Goal: Information Seeking & Learning: Learn about a topic

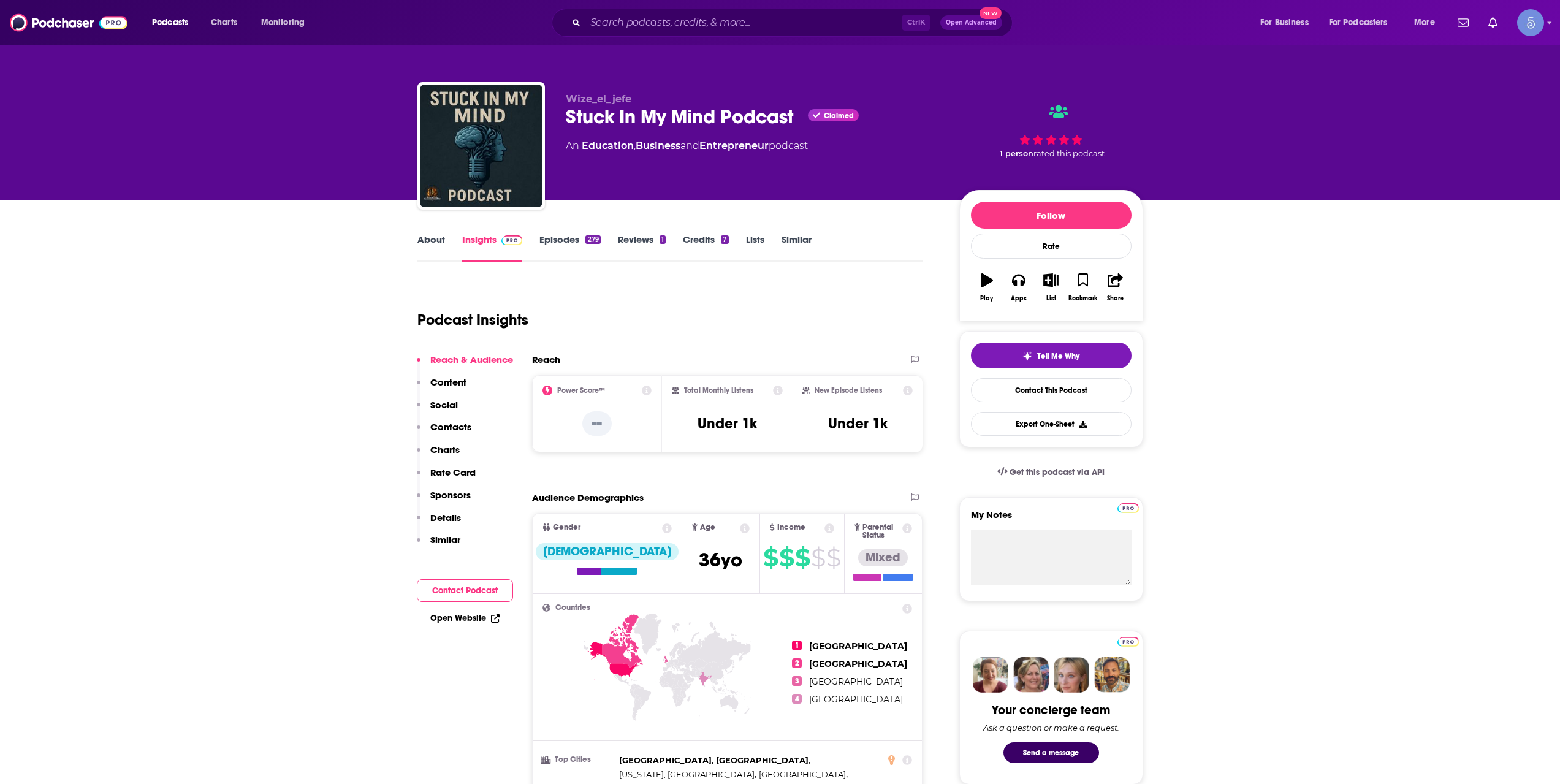
click at [417, 237] on link "About" at bounding box center [431, 247] width 28 height 28
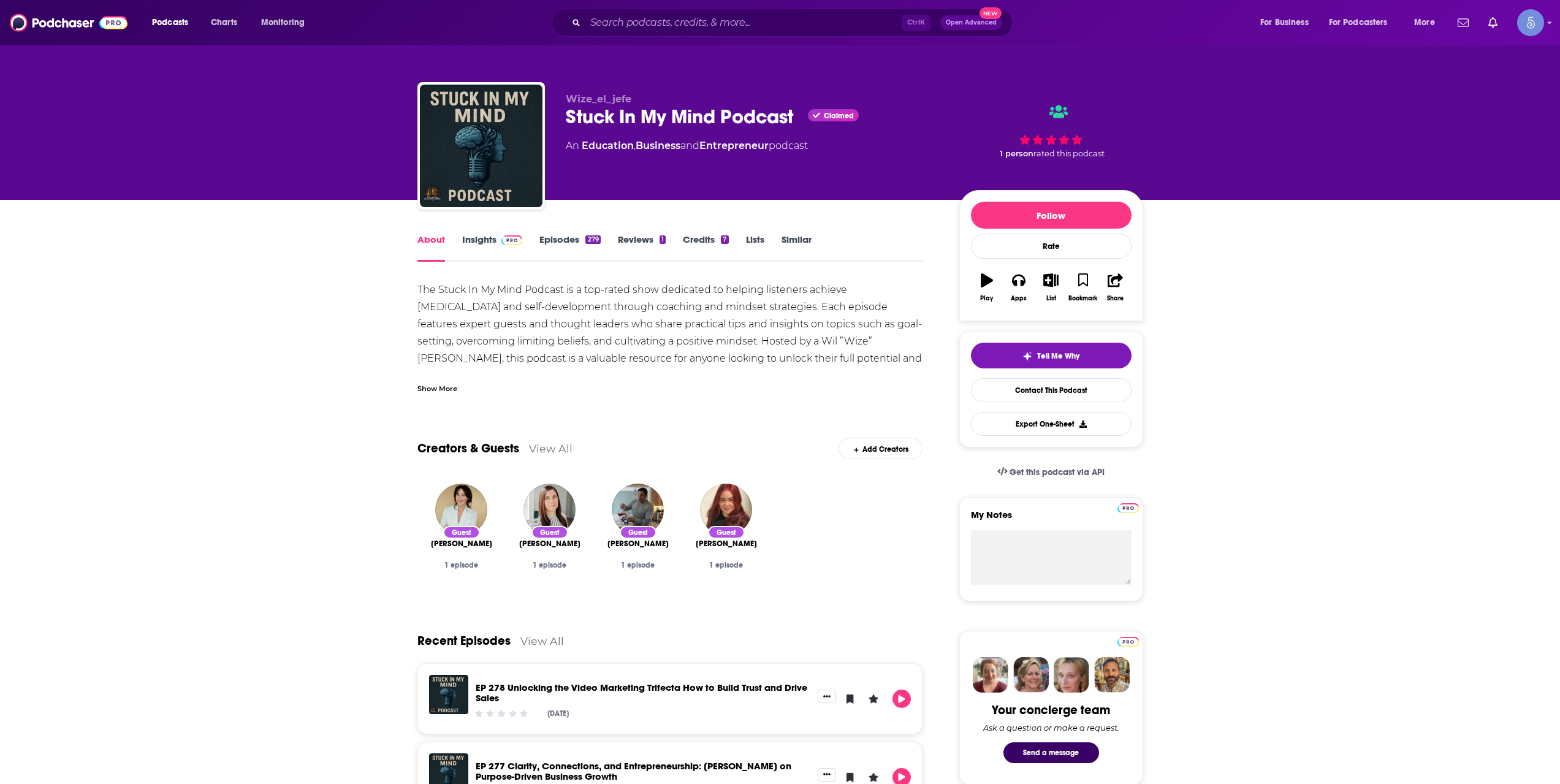
click at [432, 383] on div "Show More" at bounding box center [437, 387] width 40 height 12
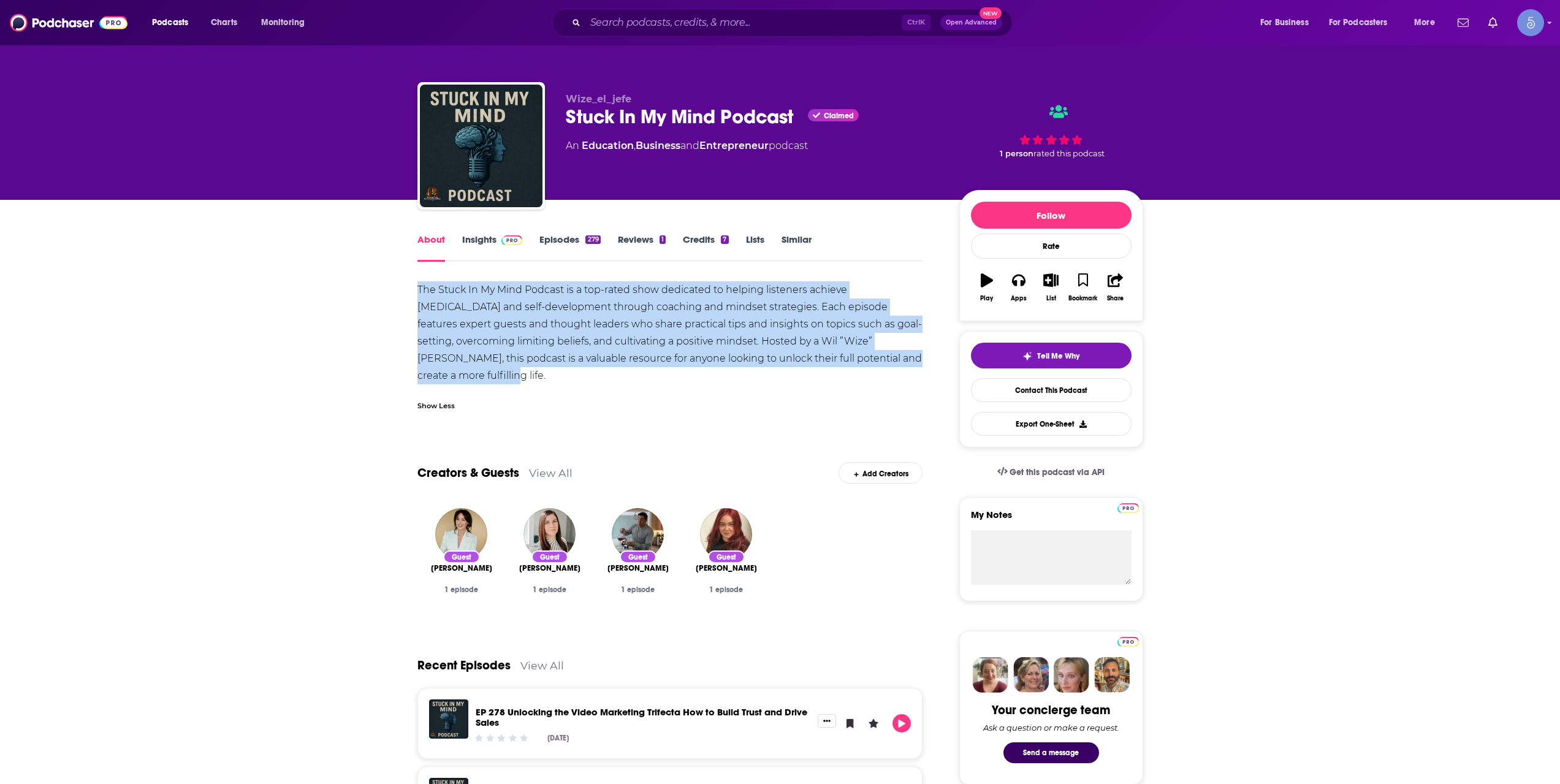
drag, startPoint x: 489, startPoint y: 377, endPoint x: 404, endPoint y: 285, distance: 125.3
copy div "The Stuck In My Mind Podcast is a top-rated show dedicated to helping listeners…"
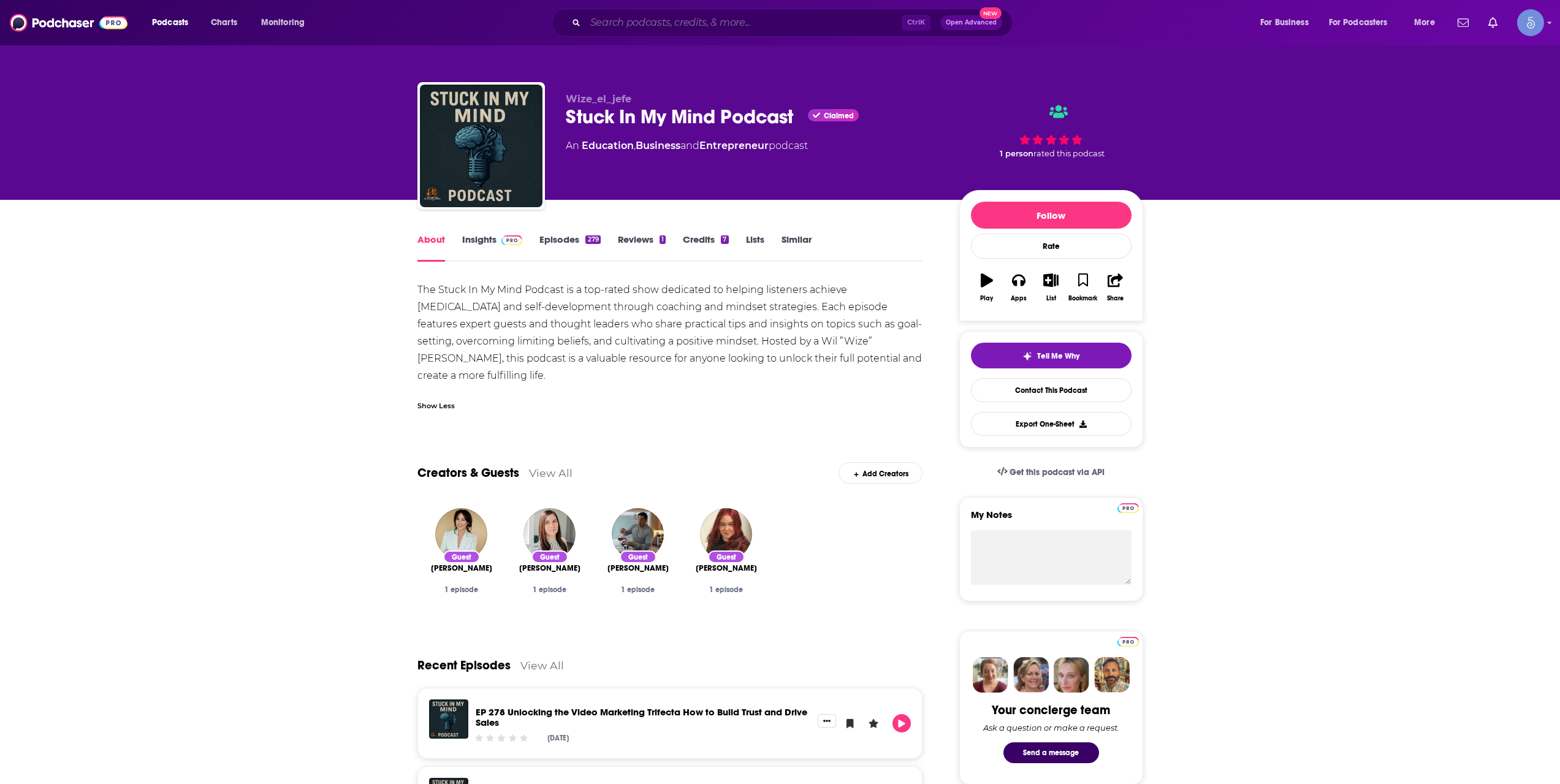
click at [760, 29] on input "Search podcasts, credits, & more..." at bounding box center [743, 23] width 316 height 19
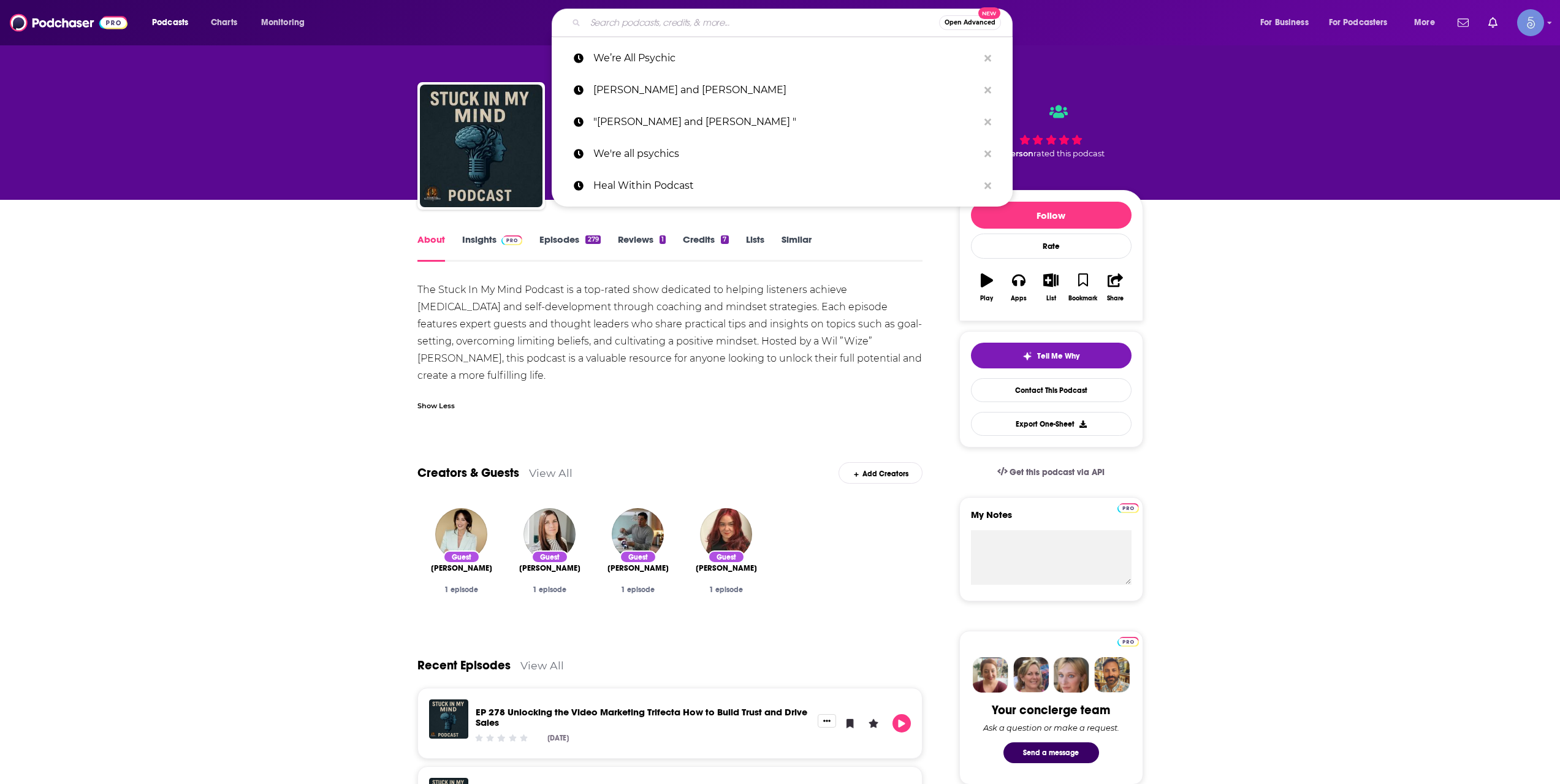
paste input "Regaining Health and Humanity"
type input "Regaining Health and Humanity"
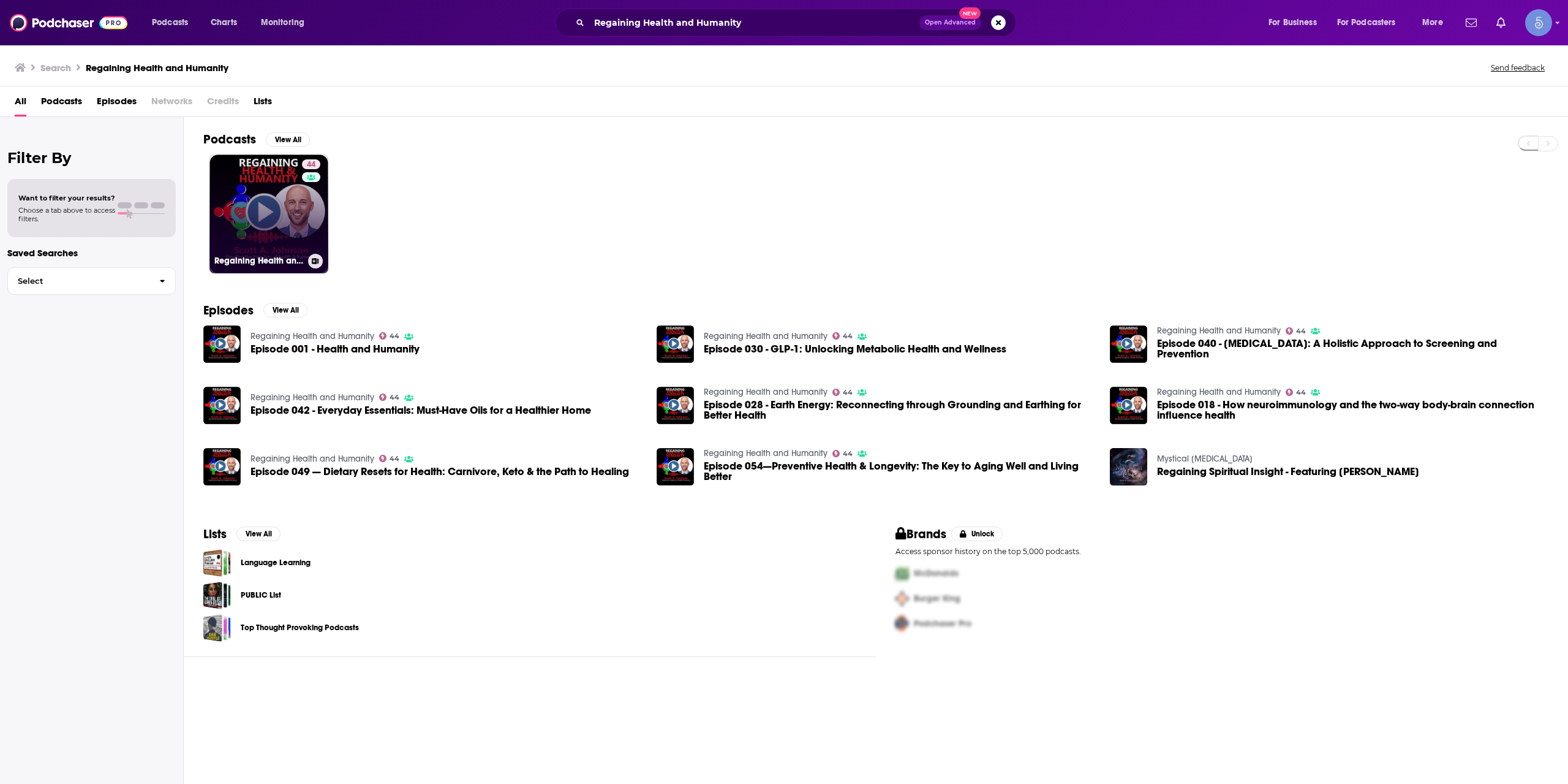
click at [317, 219] on div "44" at bounding box center [312, 206] width 22 height 94
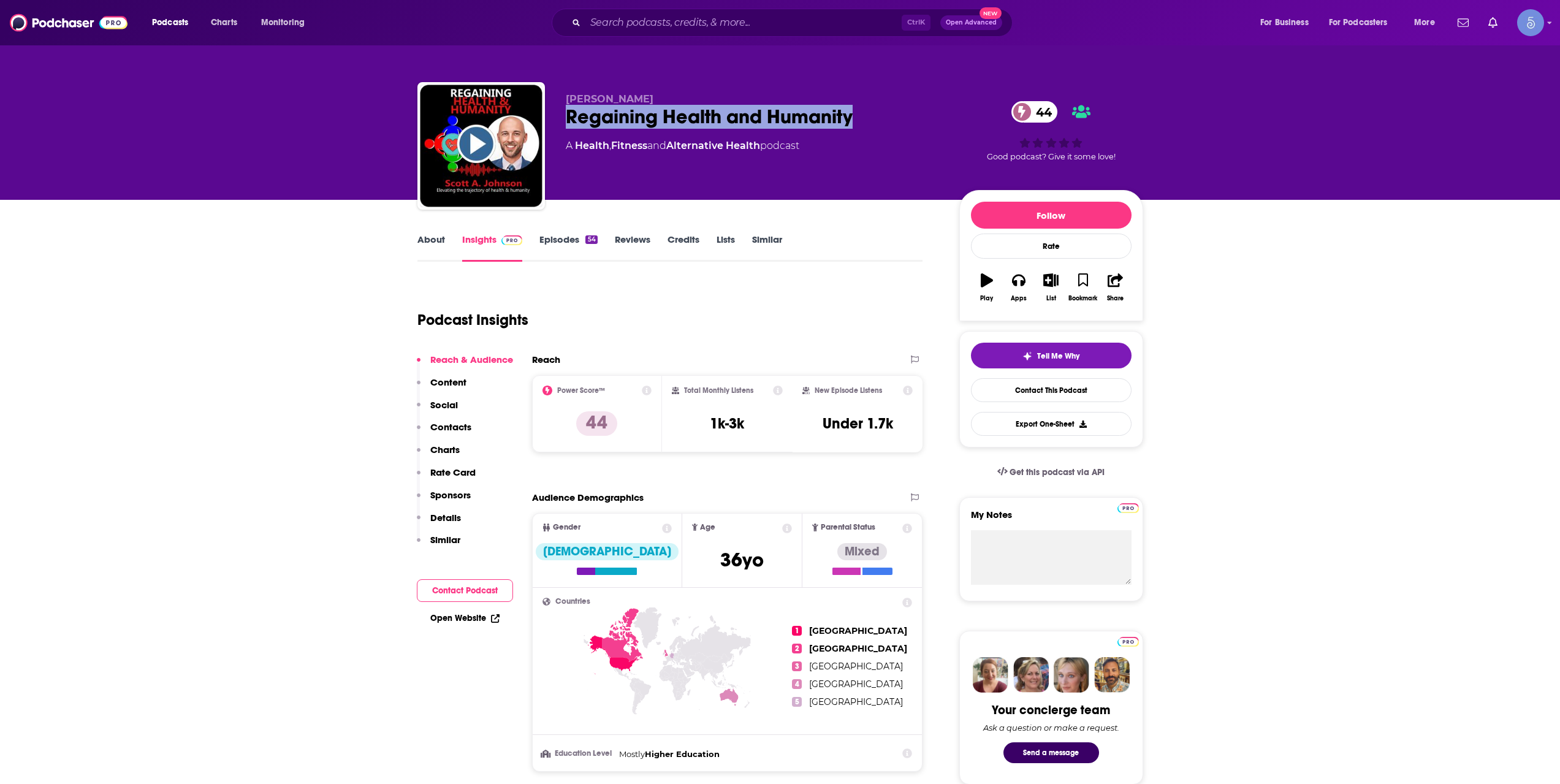
drag, startPoint x: 606, startPoint y: 121, endPoint x: 873, endPoint y: 115, distance: 267.1
click at [873, 115] on div "[PERSON_NAME] Regaining Health and Humanity 44 A Health , Fitness and Alternati…" at bounding box center [780, 148] width 726 height 133
copy h2 "Regaining Health and Humanity"
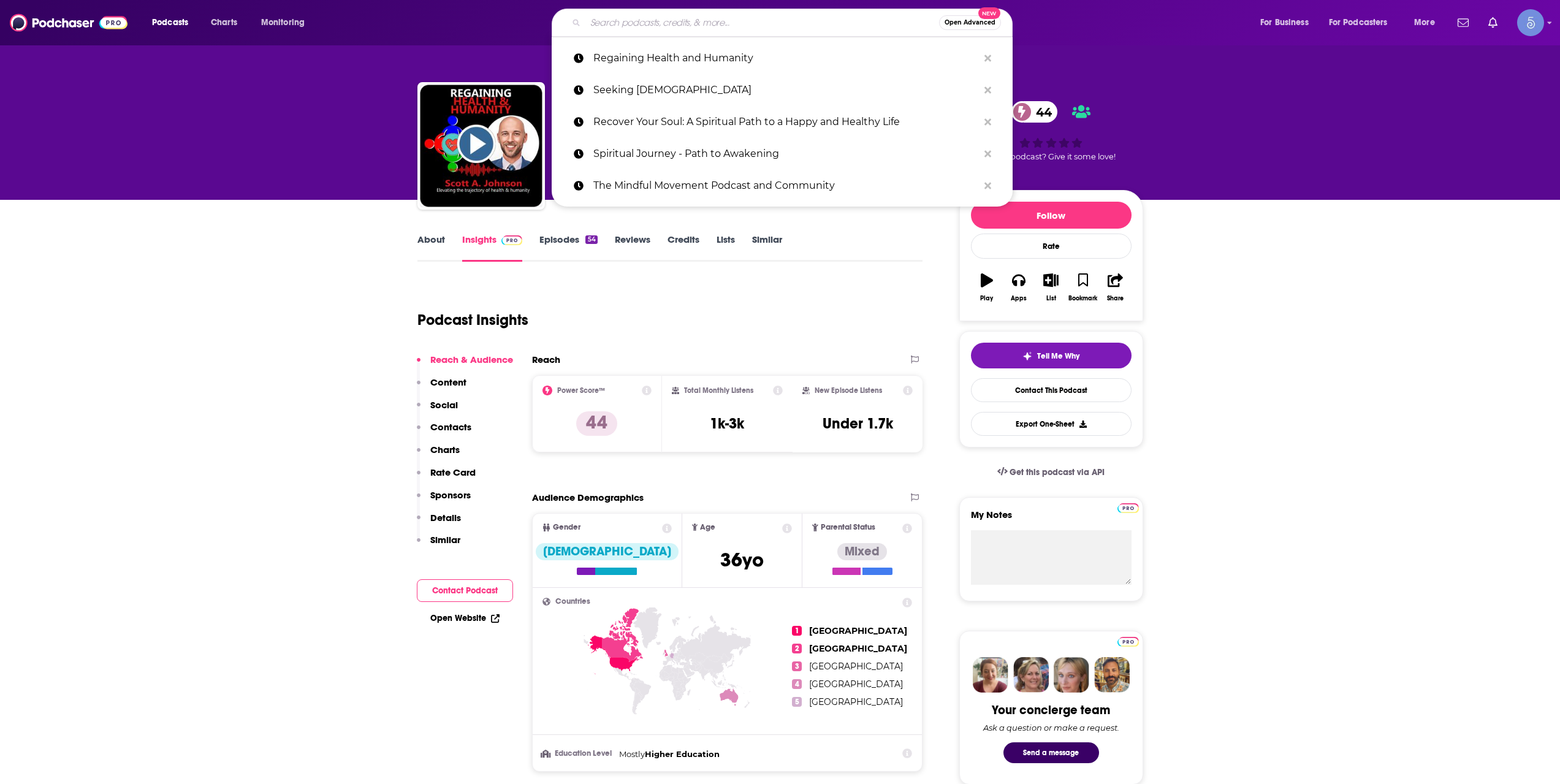
click at [785, 24] on input "Search podcasts, credits, & more..." at bounding box center [762, 23] width 354 height 19
paste input "The Reality Revolution Podcast"
type input "The Reality Revolution Podcast"
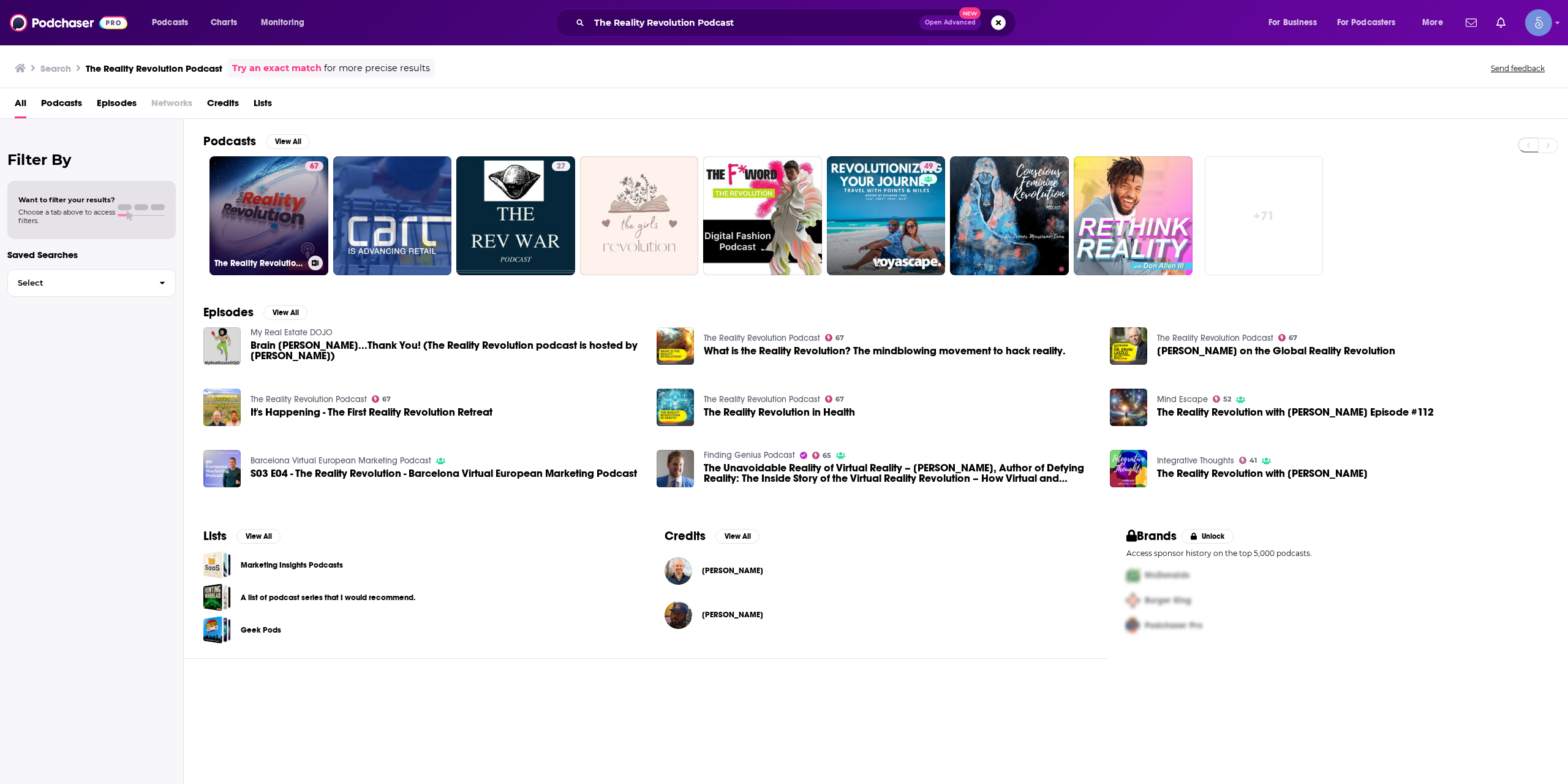
click at [262, 233] on link "67 The Reality Revolution Podcast" at bounding box center [269, 215] width 119 height 119
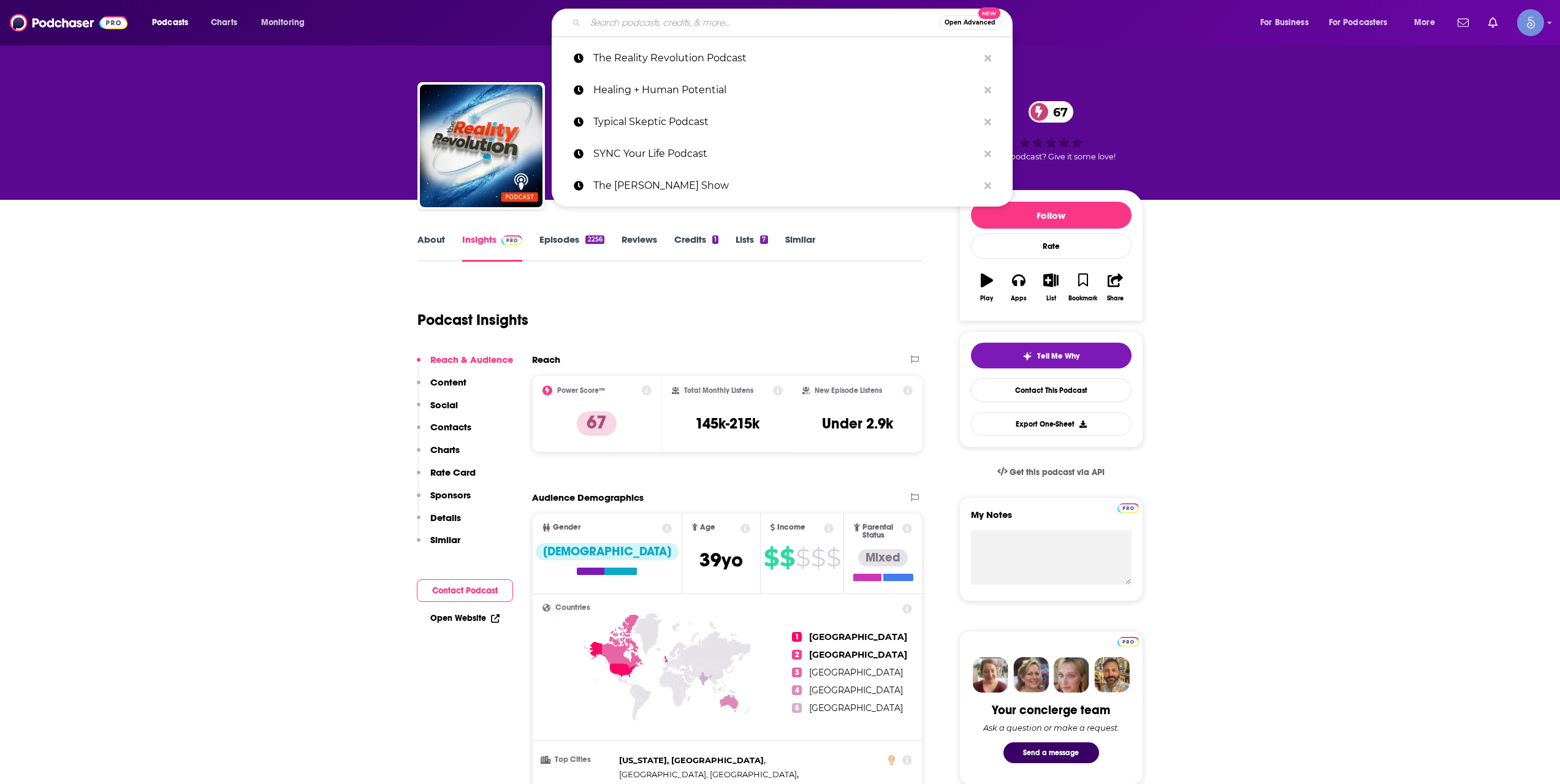
click at [767, 18] on input "Search podcasts, credits, & more..." at bounding box center [762, 23] width 354 height 19
paste input "A New Way of Being"
type input "A New Way of Being"
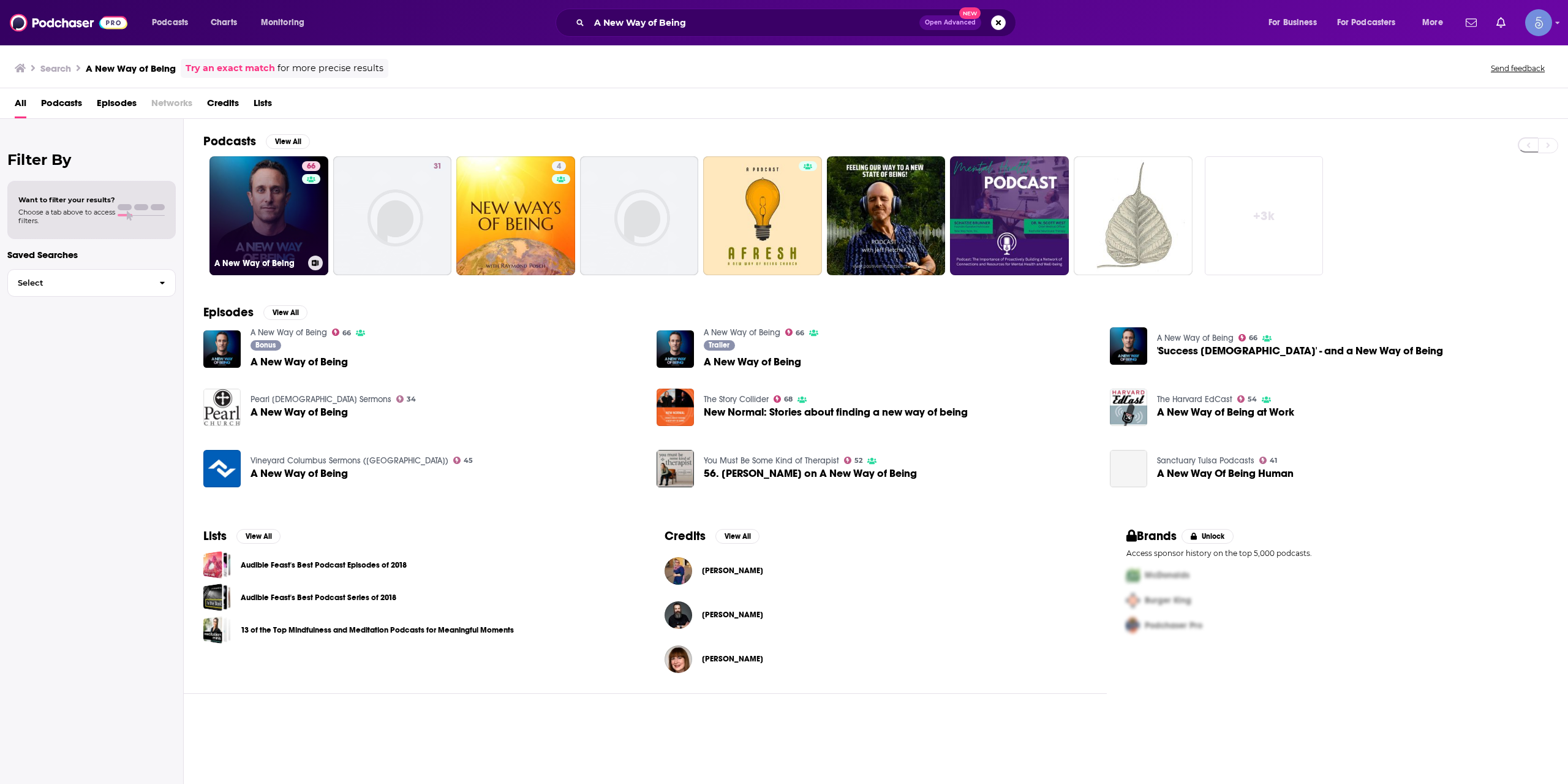
click at [270, 200] on link "[STREET_ADDRESS] of Being" at bounding box center [269, 215] width 119 height 119
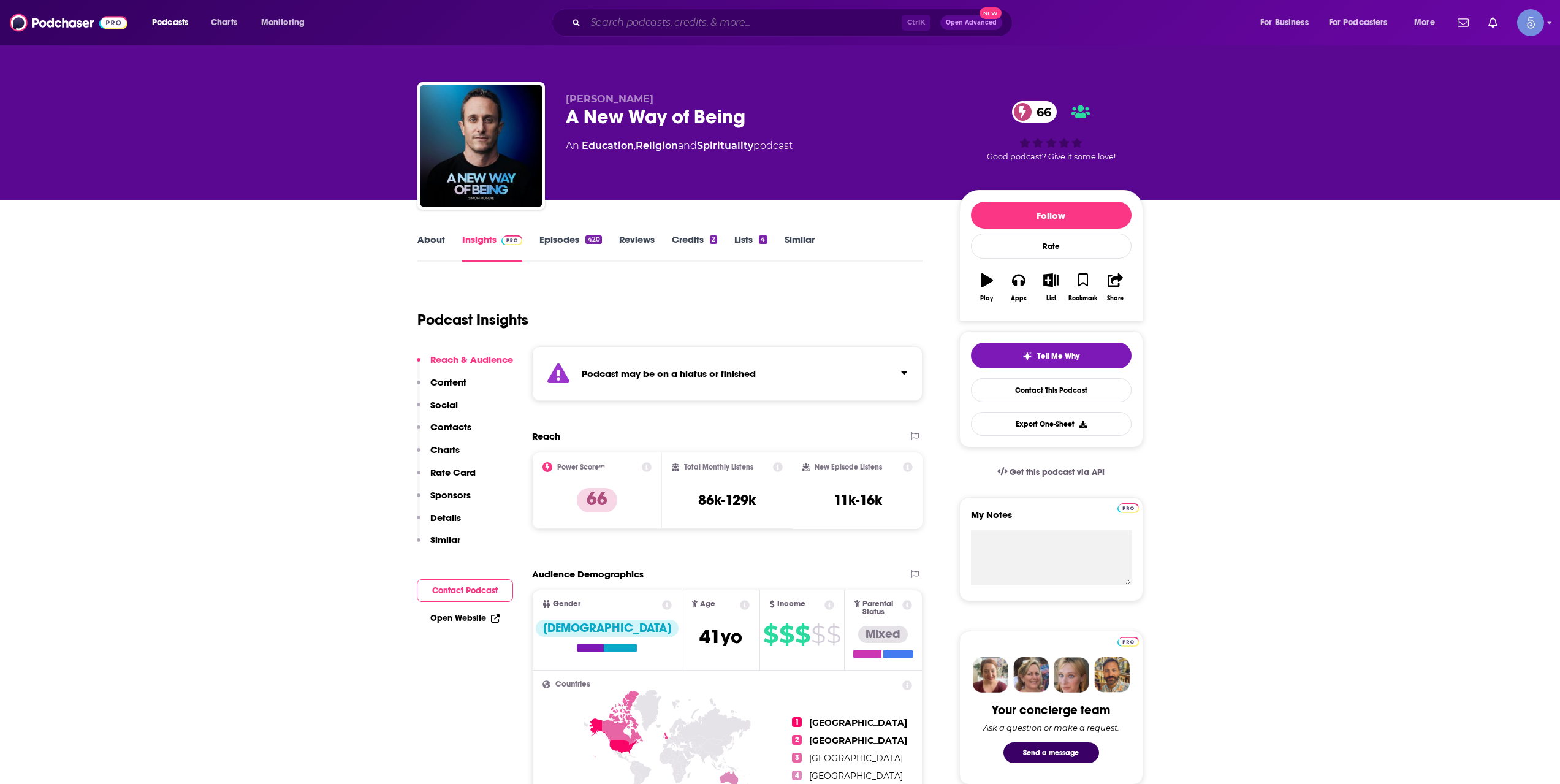
click at [783, 13] on input "Search podcasts, credits, & more..." at bounding box center [743, 23] width 316 height 19
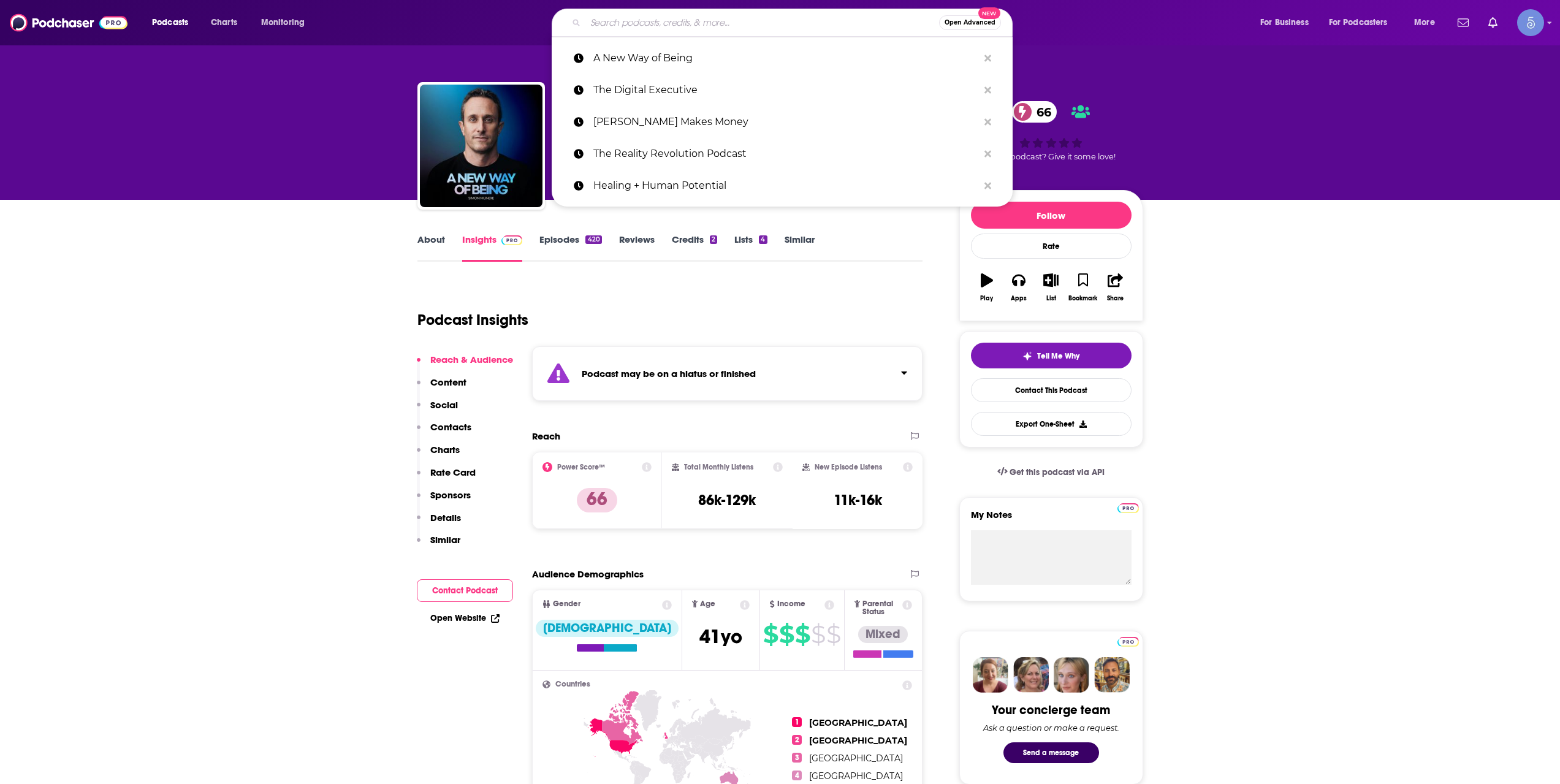
paste input "Fading Memories:"
type input "Fading Memories:"
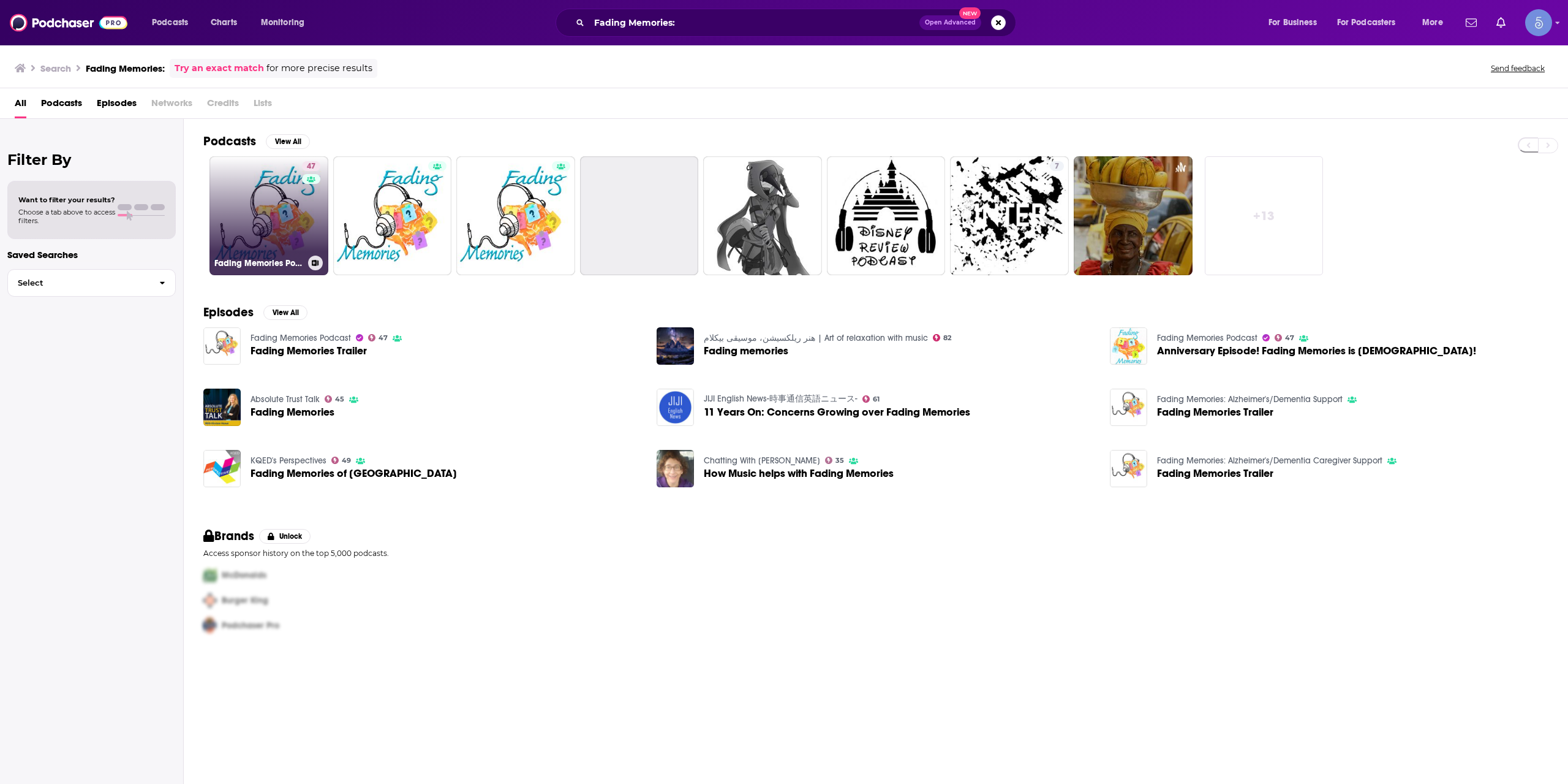
click at [283, 215] on link "47 Fading Memories Podcast" at bounding box center [269, 215] width 119 height 119
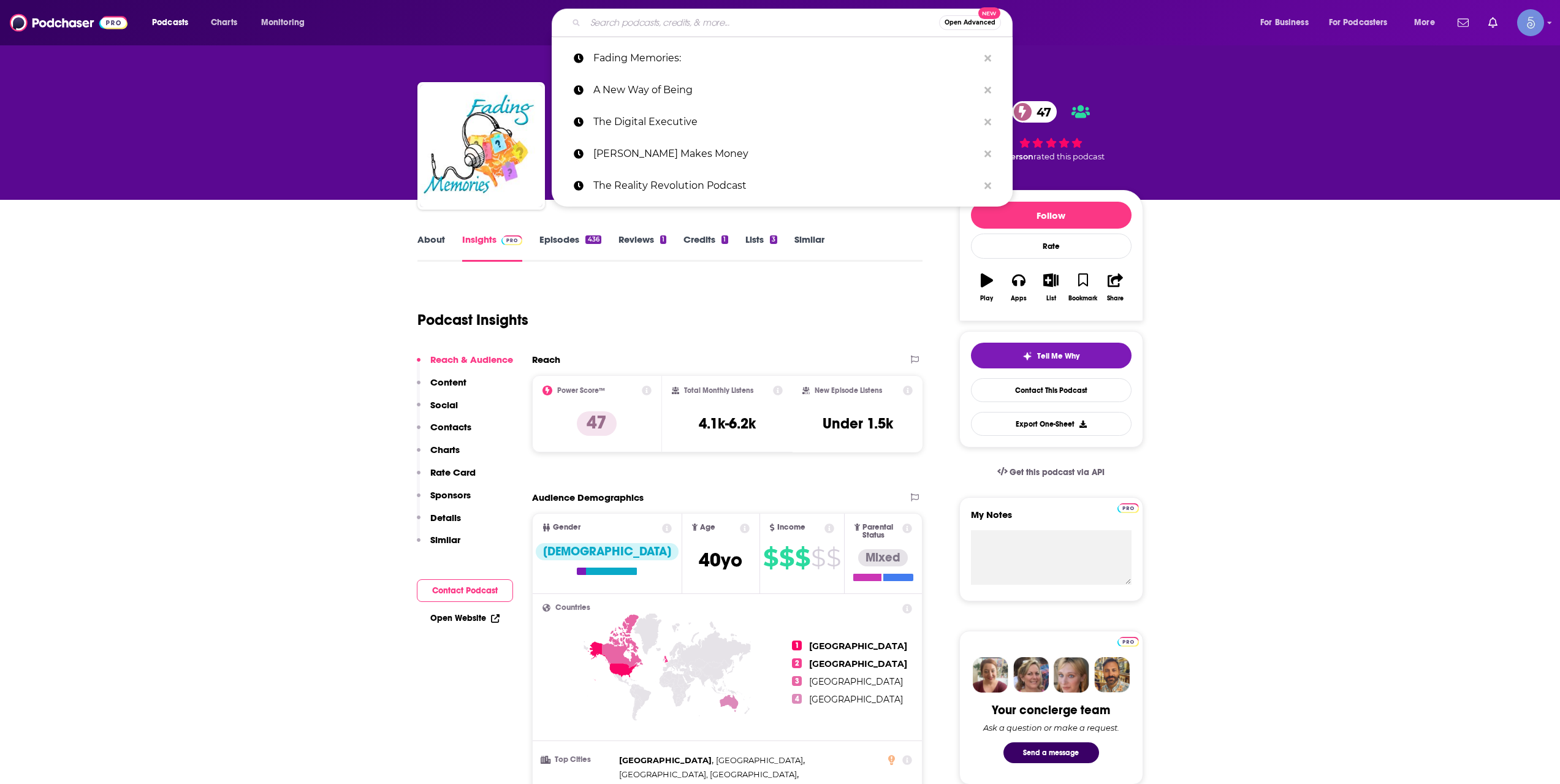
click at [648, 25] on input "Search podcasts, credits, & more..." at bounding box center [762, 23] width 354 height 19
paste input "Progress, Potential, and Possibilities"
type input "Progress, Potential, and Possibilities"
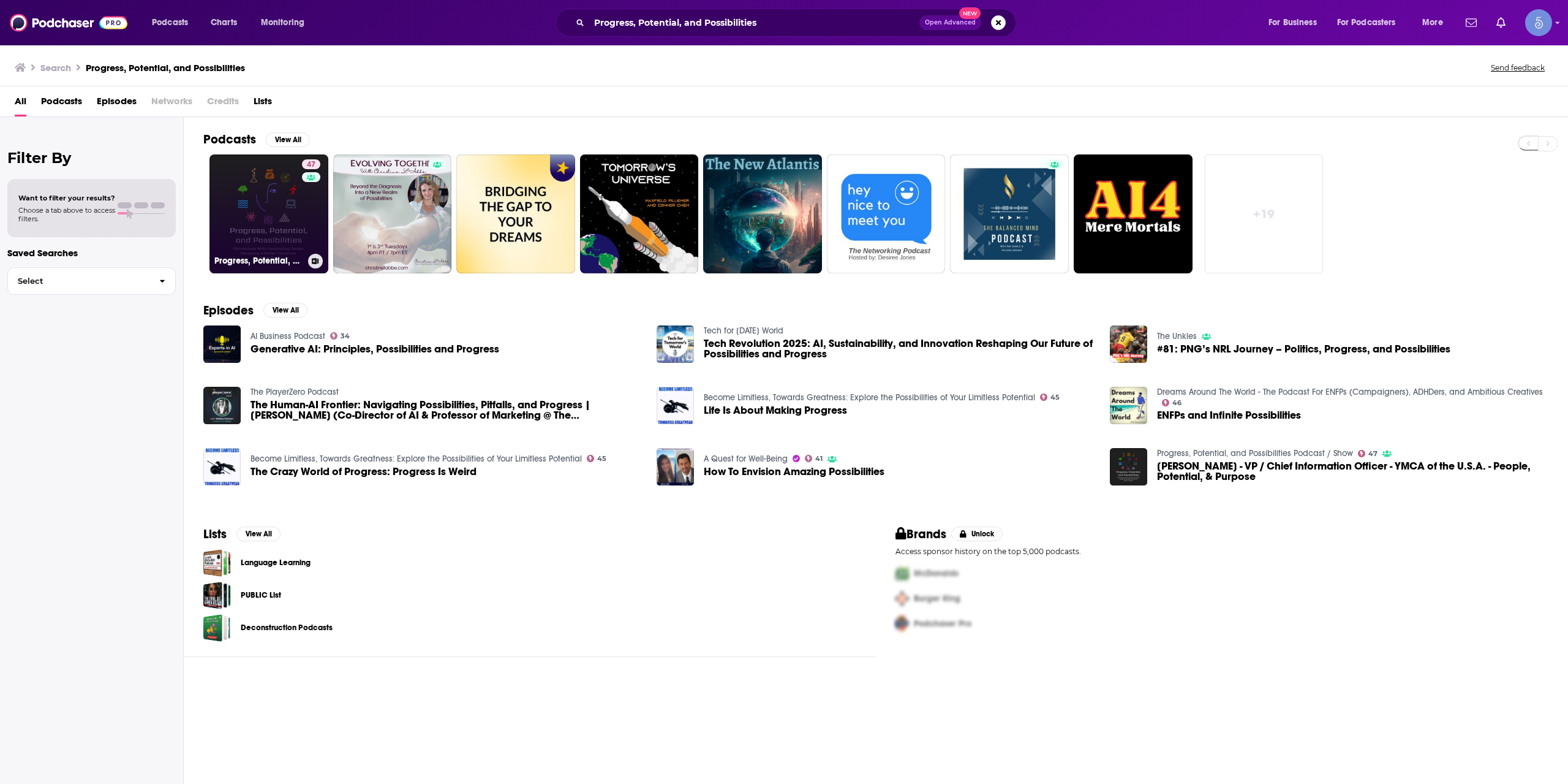
click at [264, 209] on link "47 Progress, Potential, and Possibilities Podcast / Show" at bounding box center [269, 213] width 119 height 119
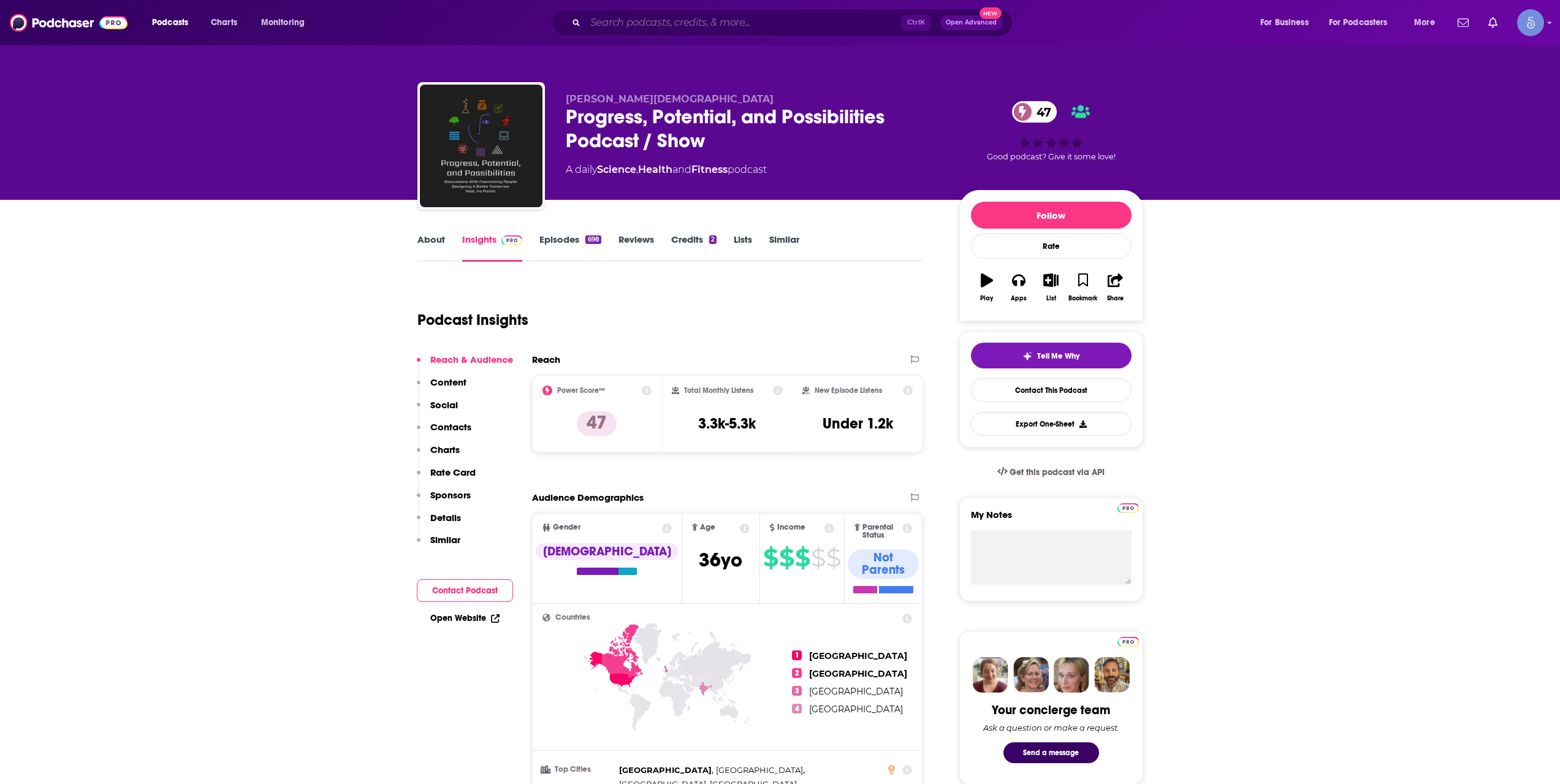
click at [781, 28] on input "Search podcasts, credits, & more..." at bounding box center [743, 23] width 316 height 19
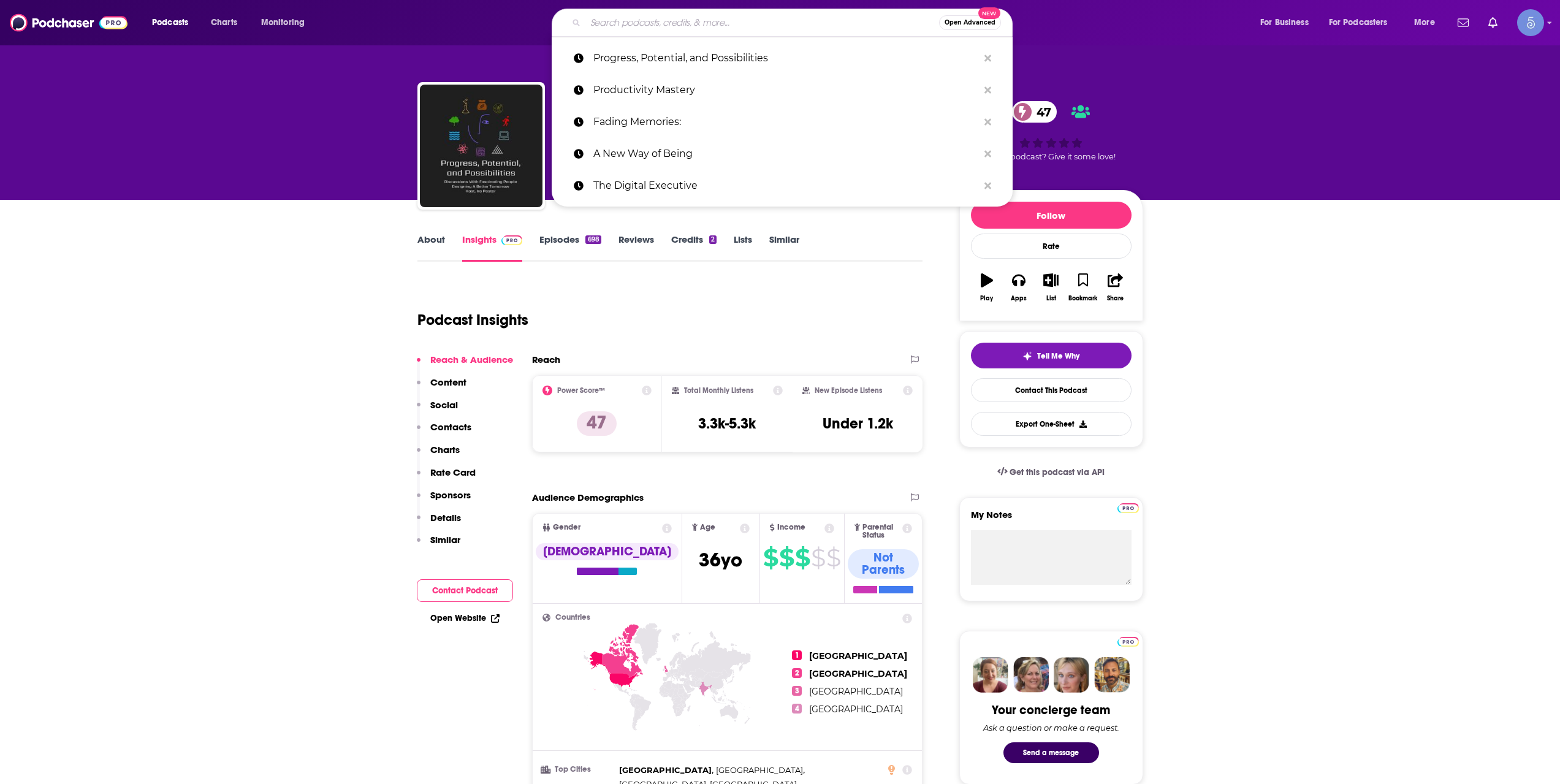
paste input "Architect of Resilience"
type input "Architect of Resilience"
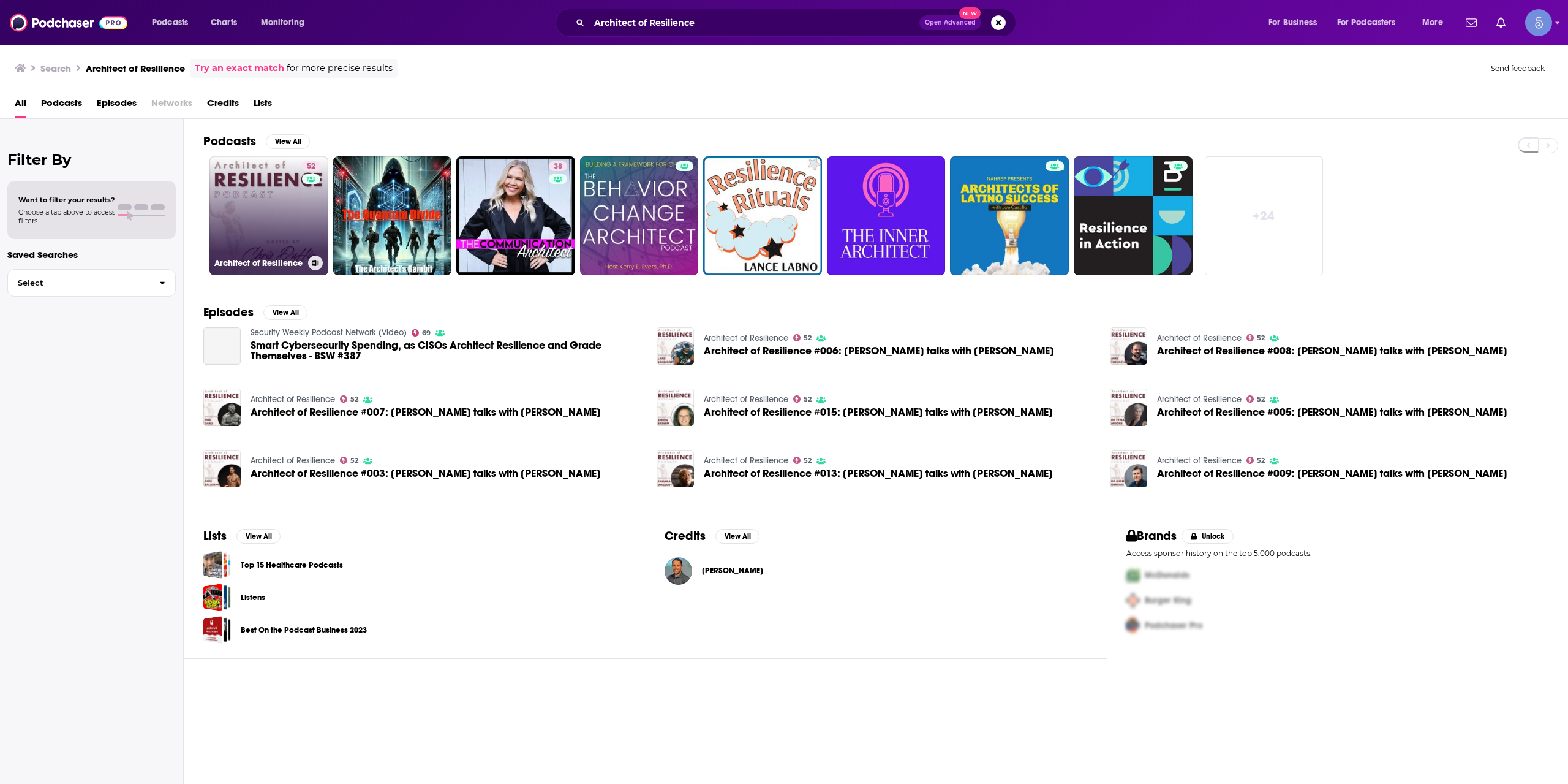
click at [299, 222] on link "52 Architect of Resilience" at bounding box center [269, 215] width 119 height 119
